Goal: Information Seeking & Learning: Check status

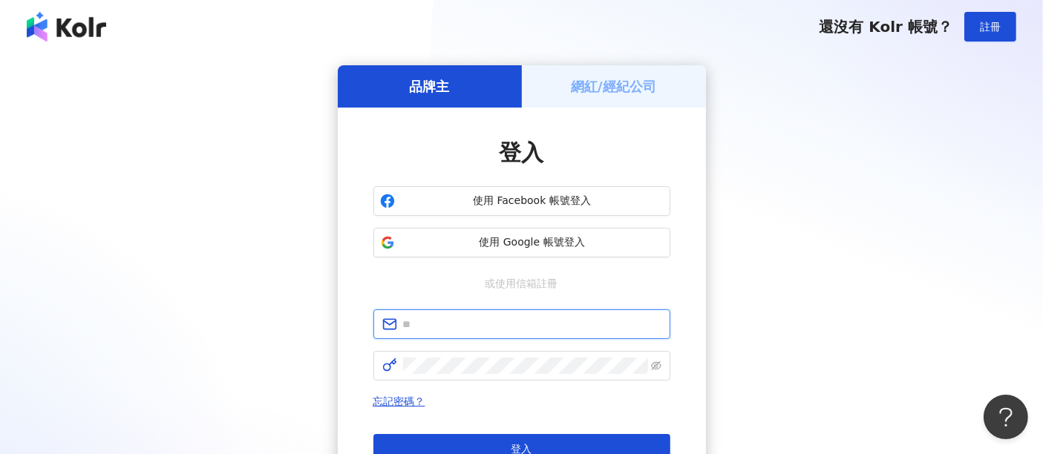
click at [529, 328] on input "text" at bounding box center [532, 324] width 258 height 16
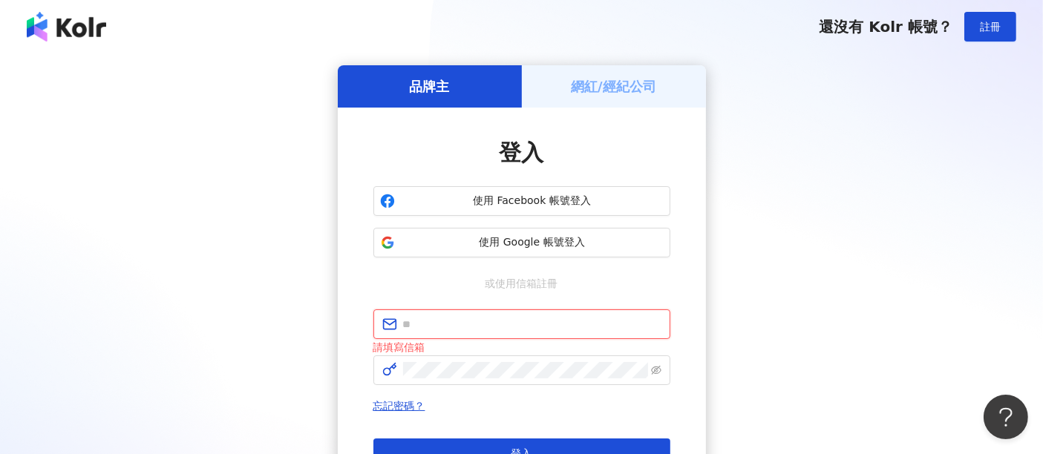
type input "**********"
click button "登入" at bounding box center [521, 454] width 297 height 30
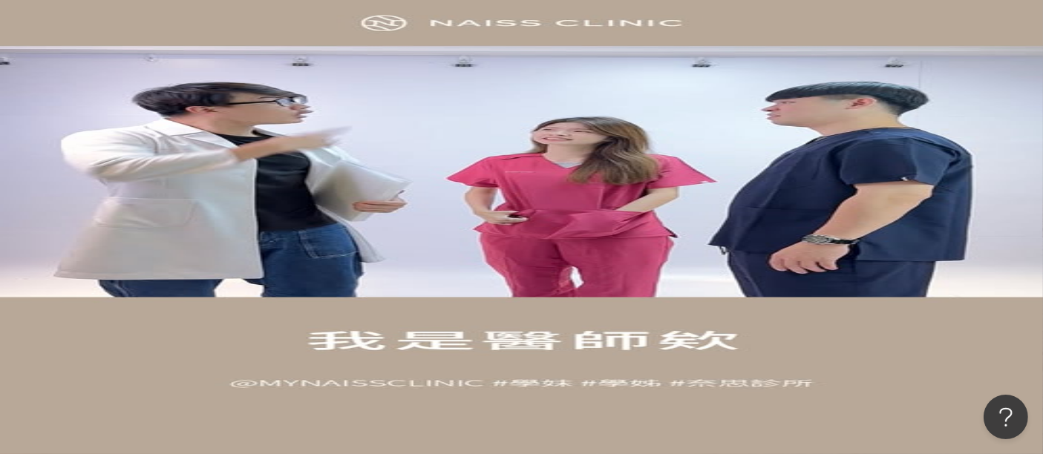
click at [128, 149] on div "洞察總覽" at bounding box center [107, 141] width 42 height 16
click at [183, 104] on icon "button" at bounding box center [175, 106] width 13 height 13
click at [183, 102] on icon "button" at bounding box center [175, 106] width 13 height 13
click at [183, 108] on icon "button" at bounding box center [175, 106] width 13 height 13
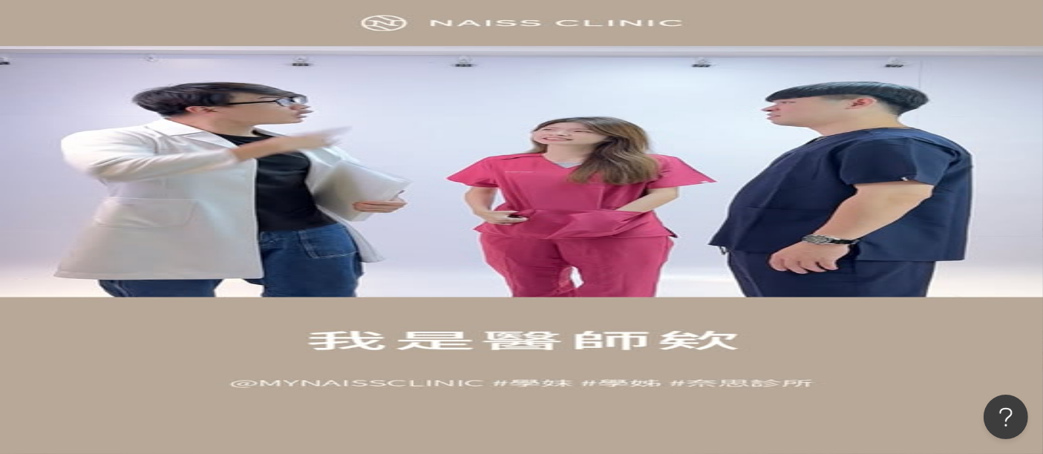
click at [183, 108] on icon "button" at bounding box center [175, 106] width 13 height 13
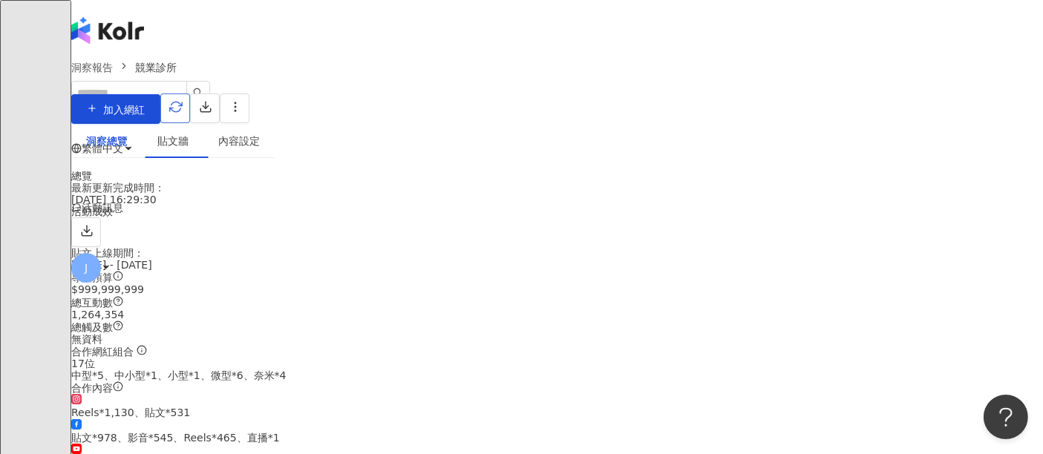
click at [183, 116] on span "button" at bounding box center [175, 109] width 13 height 16
click at [183, 106] on icon "button" at bounding box center [175, 106] width 13 height 13
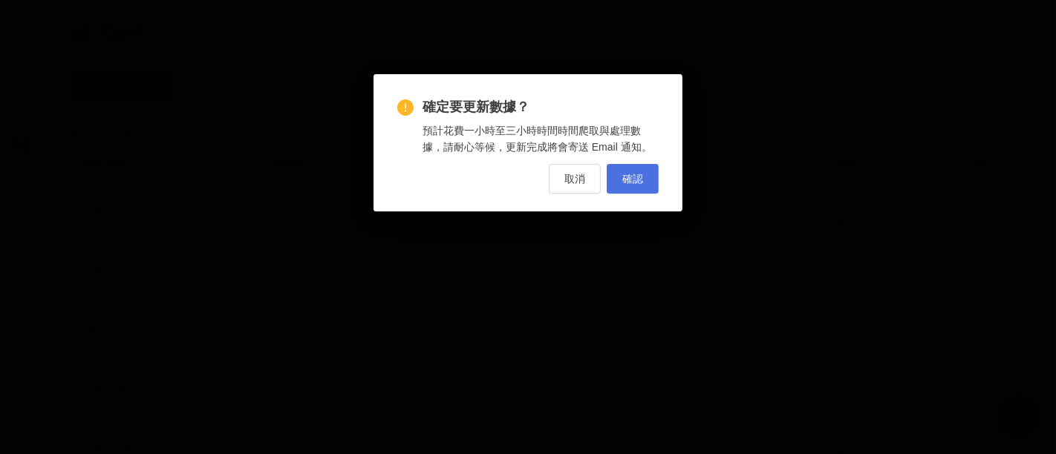
click at [629, 179] on span "確認" at bounding box center [632, 179] width 21 height 12
click at [627, 179] on span "確認" at bounding box center [632, 179] width 21 height 12
click at [591, 174] on button "取消" at bounding box center [575, 179] width 52 height 30
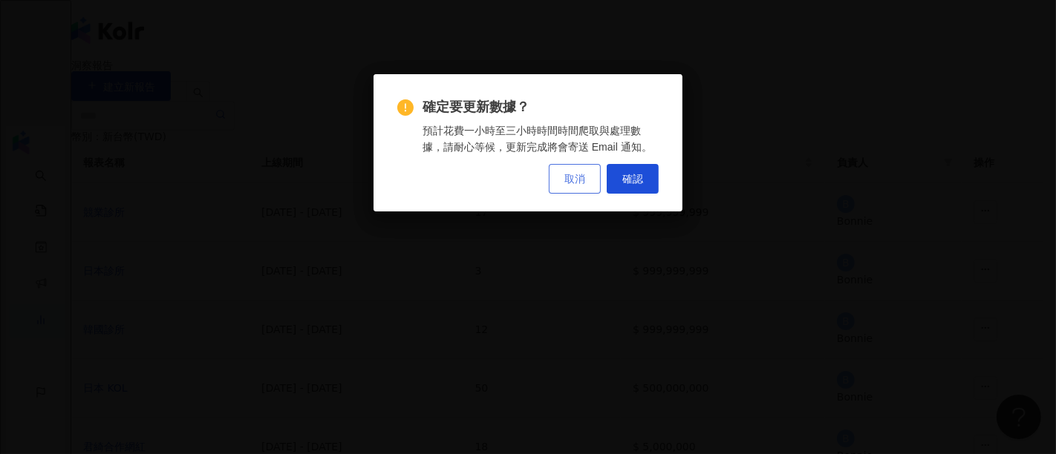
click at [586, 174] on button "取消" at bounding box center [575, 179] width 52 height 30
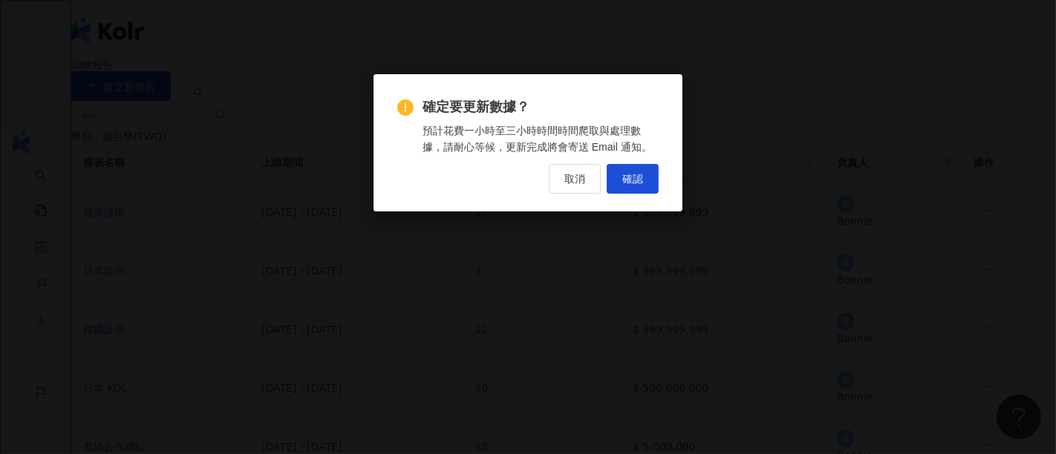
click at [585, 174] on div "確定要更新數據？ 預計花費一小時至三小時時間時間爬取與處理數據，請耐心等候，更新完成將會寄送 Email 通知。 取消 確認" at bounding box center [528, 227] width 1056 height 454
click at [585, 174] on span "取消" at bounding box center [574, 179] width 21 height 12
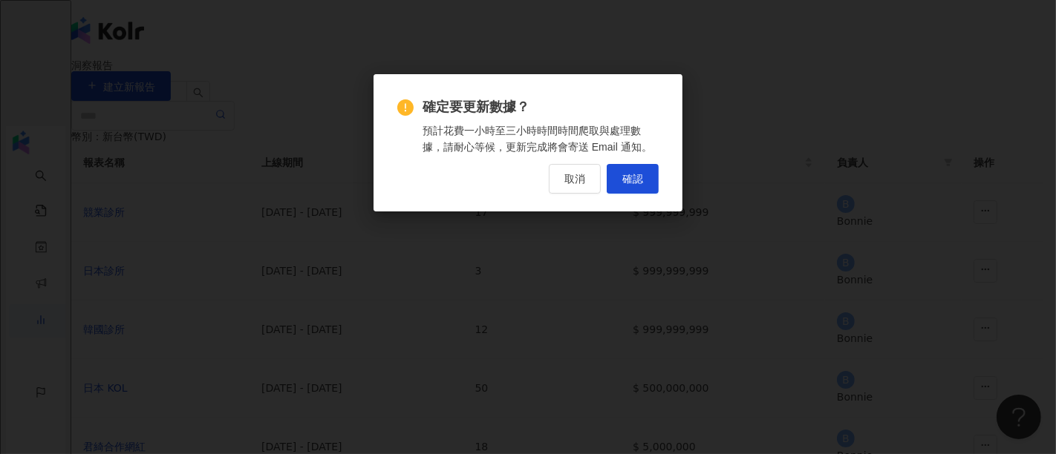
click at [586, 174] on div "確定要更新數據？ 預計花費一小時至三小時時間時間爬取與處理數據，請耐心等候，更新完成將會寄送 Email 通知。 取消 確認" at bounding box center [528, 227] width 1056 height 454
click at [586, 174] on button "取消" at bounding box center [575, 179] width 52 height 30
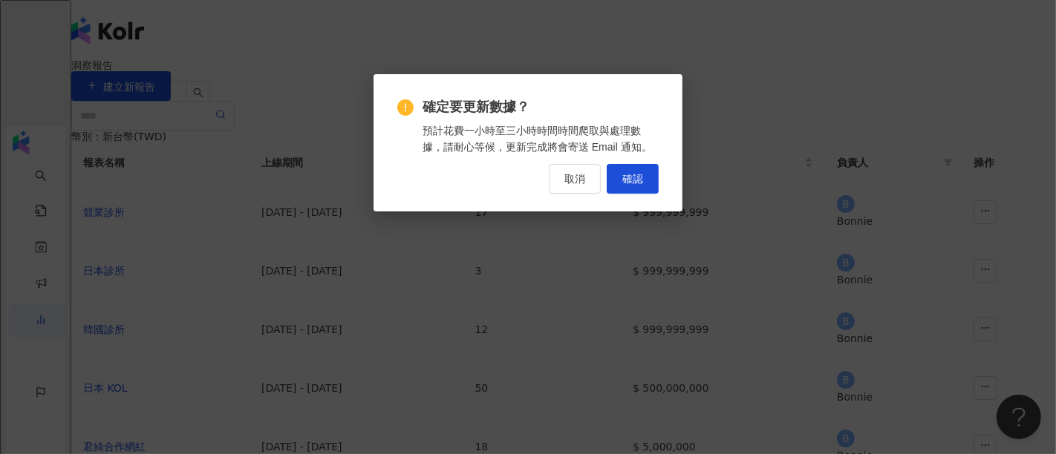
click at [586, 174] on button "取消" at bounding box center [575, 179] width 52 height 30
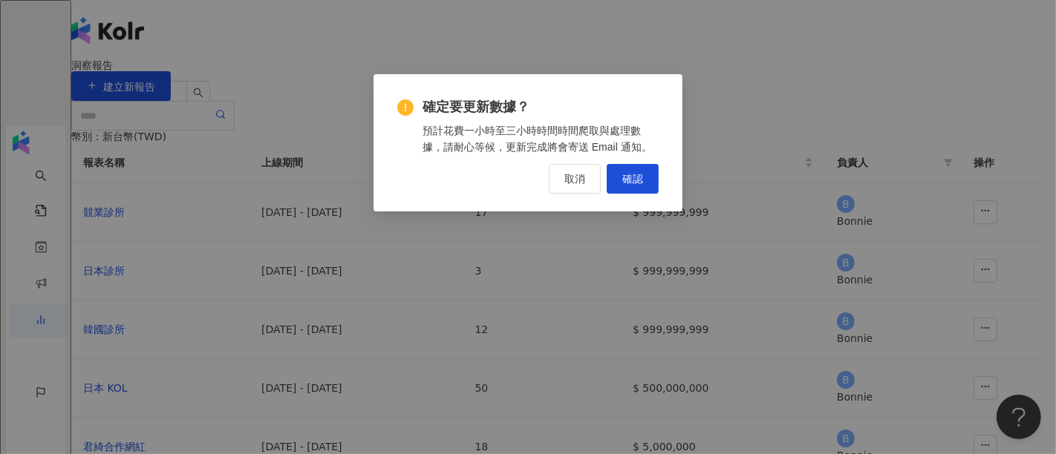
click at [586, 174] on button "取消" at bounding box center [575, 179] width 52 height 30
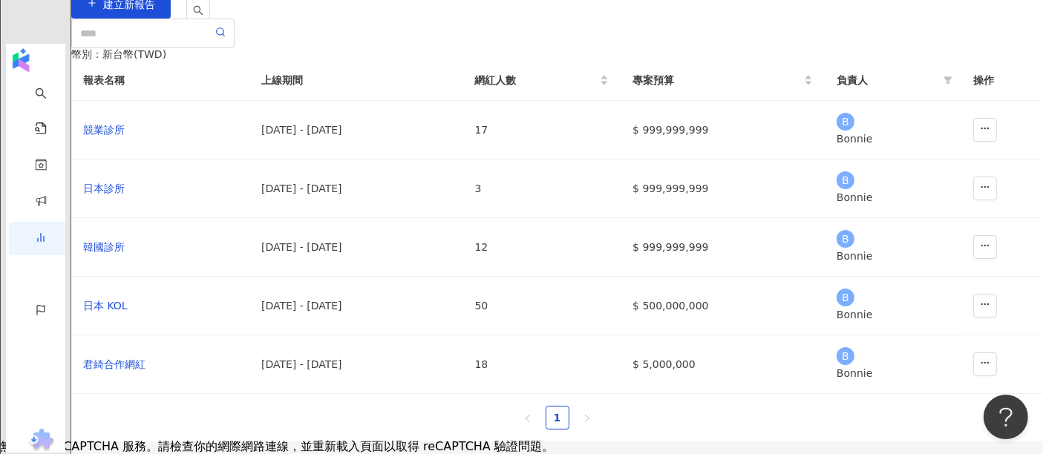
scroll to position [82, 0]
click at [174, 138] on div "競業診所" at bounding box center [160, 130] width 154 height 16
